Goal: Register for event/course

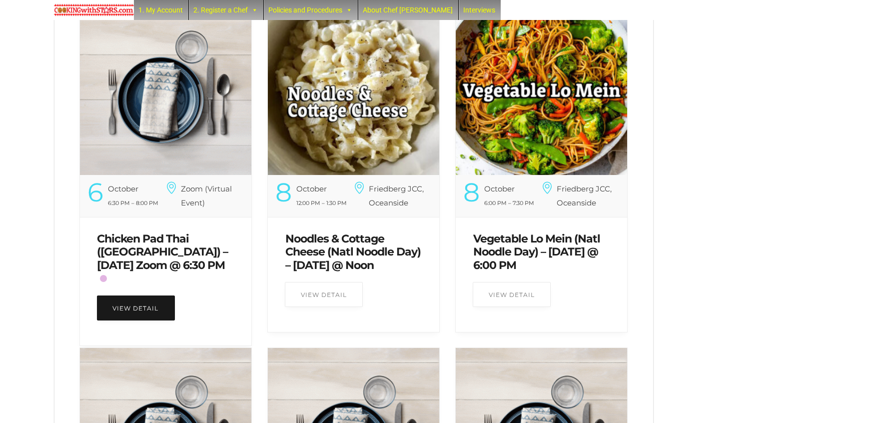
scroll to position [369, 0]
click at [155, 258] on link "Chicken Pad Thai ([GEOGRAPHIC_DATA]) – [DATE] Zoom @ 6:30 PM" at bounding box center [162, 252] width 131 height 40
click at [145, 295] on link "View Detail" at bounding box center [136, 307] width 78 height 25
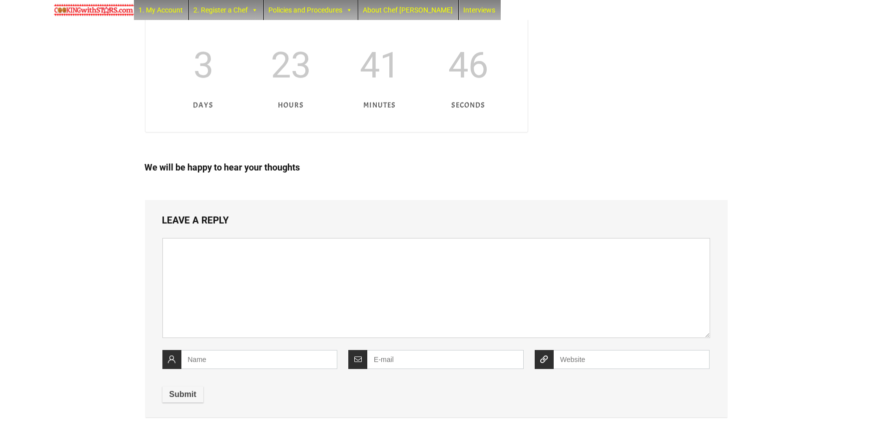
scroll to position [640, 0]
